Goal: Transaction & Acquisition: Purchase product/service

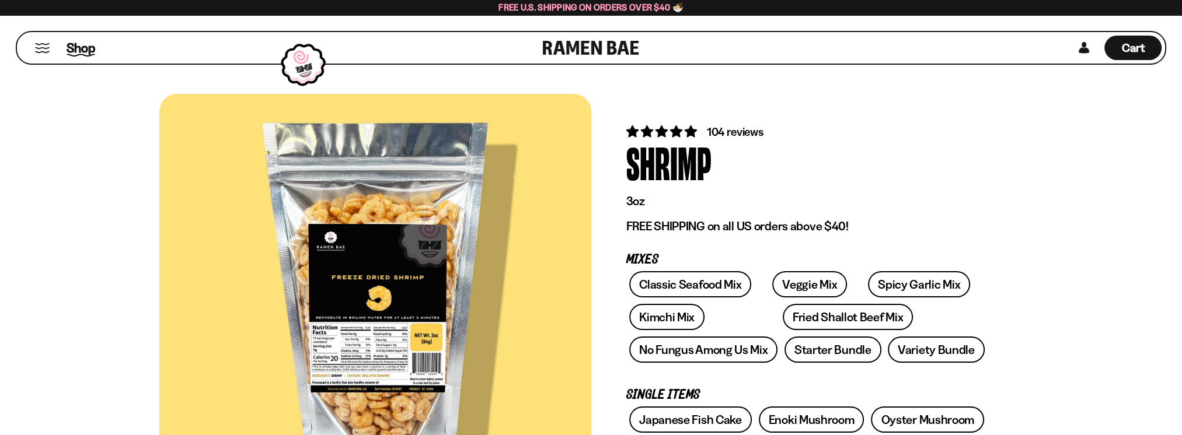
click at [78, 48] on span "Shop" at bounding box center [81, 48] width 29 height 18
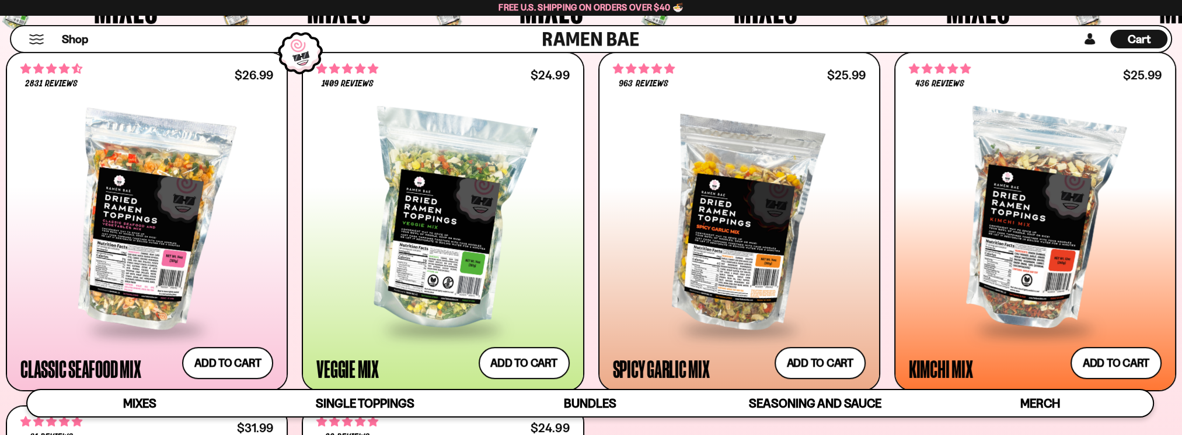
scroll to position [525, 0]
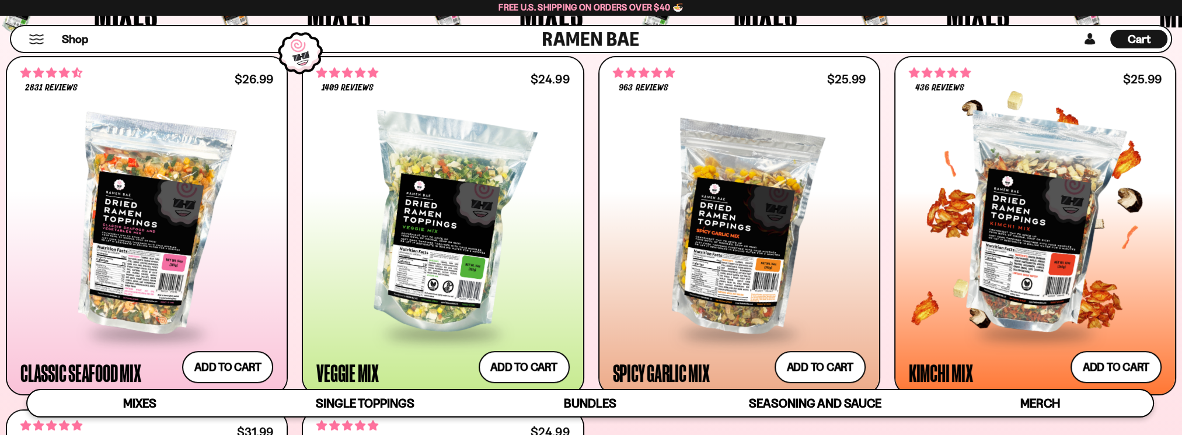
click at [1027, 254] on div at bounding box center [1035, 225] width 253 height 214
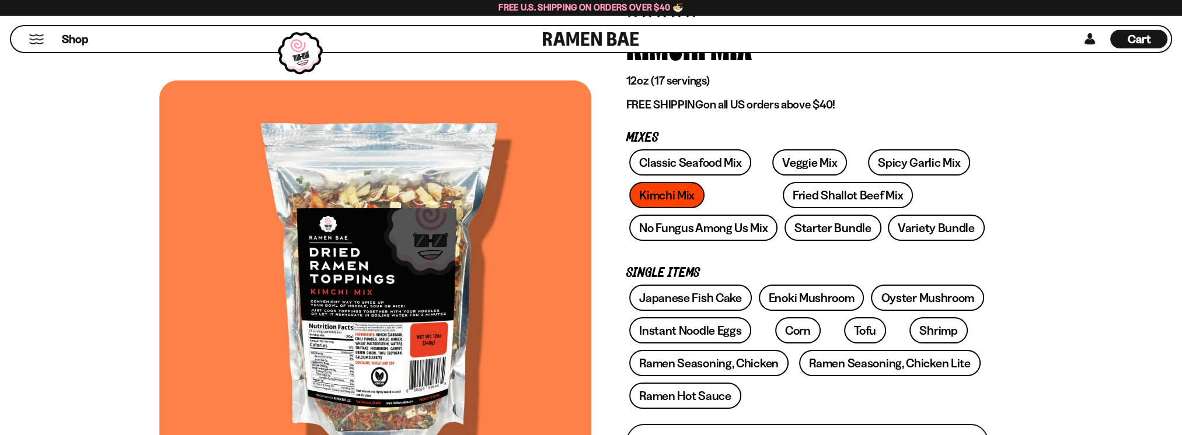
scroll to position [97, 0]
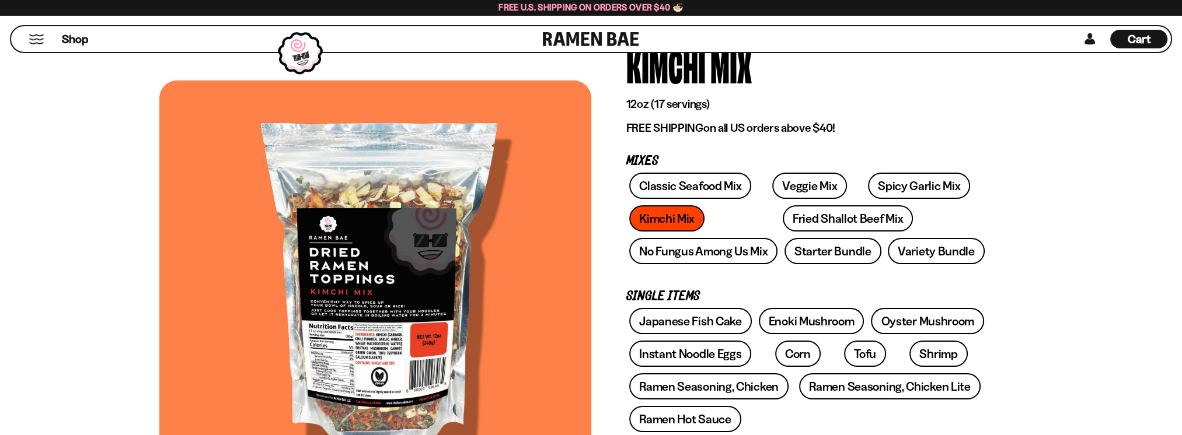
click at [337, 364] on div at bounding box center [375, 280] width 432 height 399
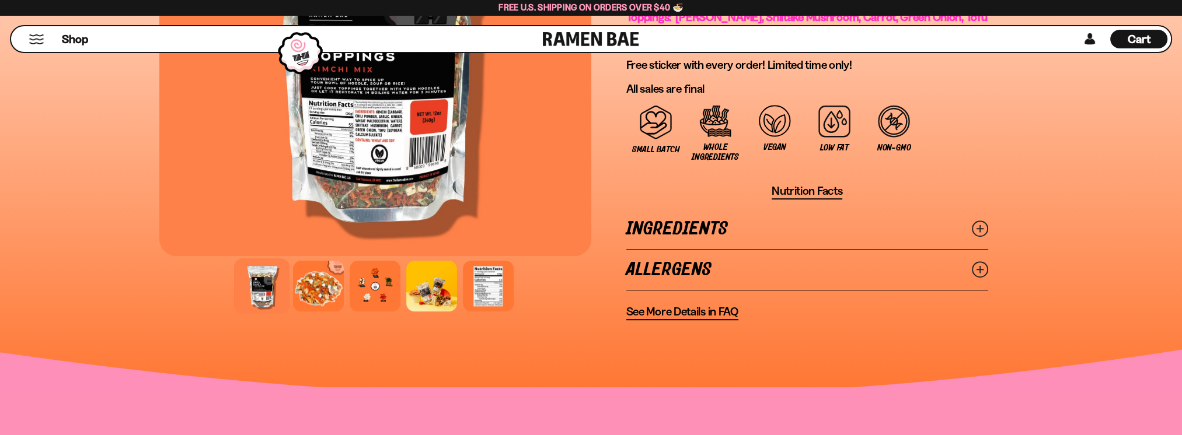
scroll to position [992, 0]
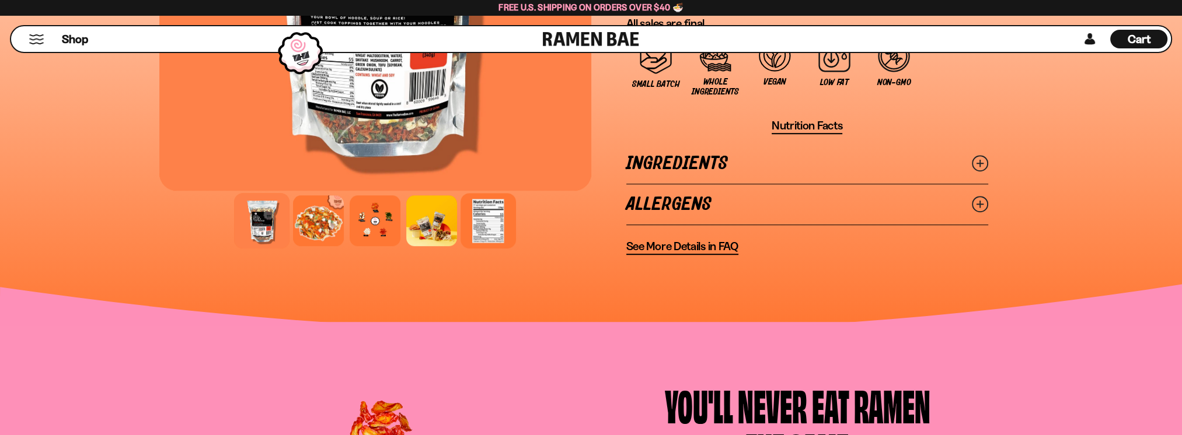
click at [485, 215] on div at bounding box center [488, 220] width 55 height 55
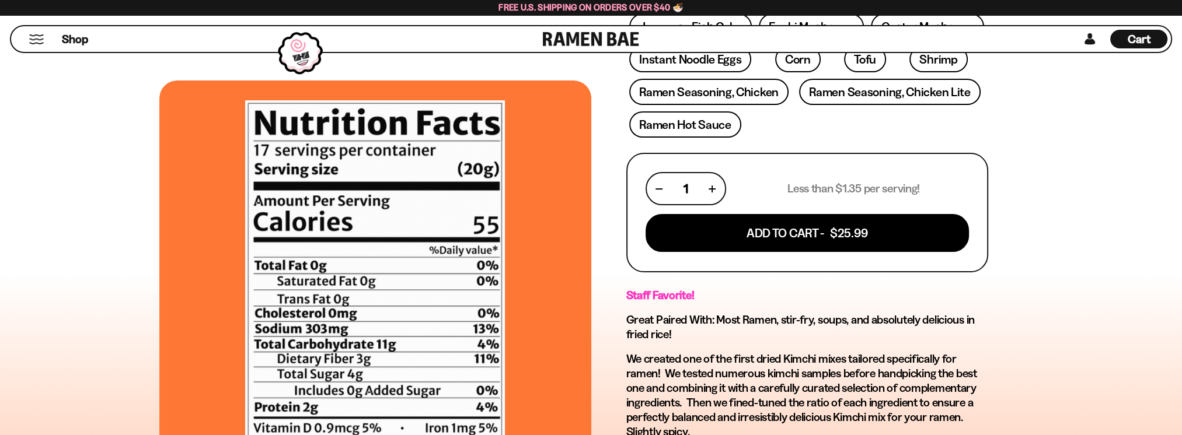
scroll to position [389, 0]
